Goal: Information Seeking & Learning: Find specific fact

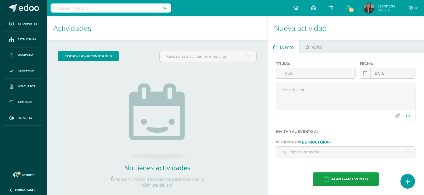
click at [151, 10] on input "text" at bounding box center [111, 7] width 120 height 9
type input "fátima gil"
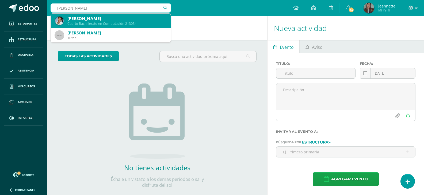
click at [140, 21] on div "Cuarto Bachillerato en Computación 213034" at bounding box center [116, 23] width 99 height 5
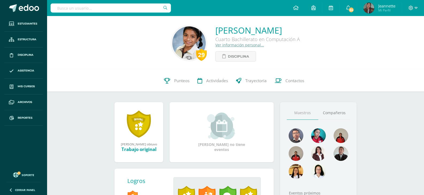
click at [91, 13] on div at bounding box center [111, 8] width 120 height 16
click at [99, 9] on input "text" at bounding box center [111, 7] width 120 height 9
type input "Fernanda Día"
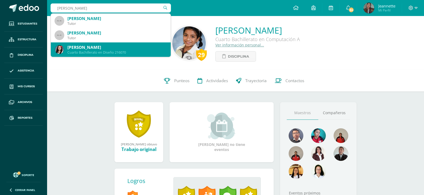
click at [102, 52] on div "Cuarto Bachillerato en Diseño 216070" at bounding box center [116, 52] width 99 height 5
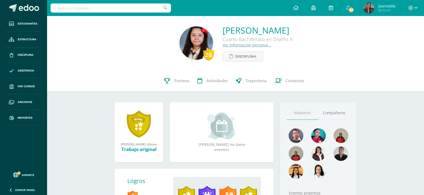
click at [98, 8] on input "text" at bounding box center [111, 7] width 120 height 9
type input "Lisbeth de LEón"
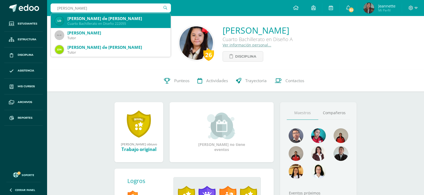
click at [110, 22] on div "Cuarto Bachillerato en Diseño 222055" at bounding box center [116, 23] width 99 height 5
